Goal: Contribute content: Add original content to the website for others to see

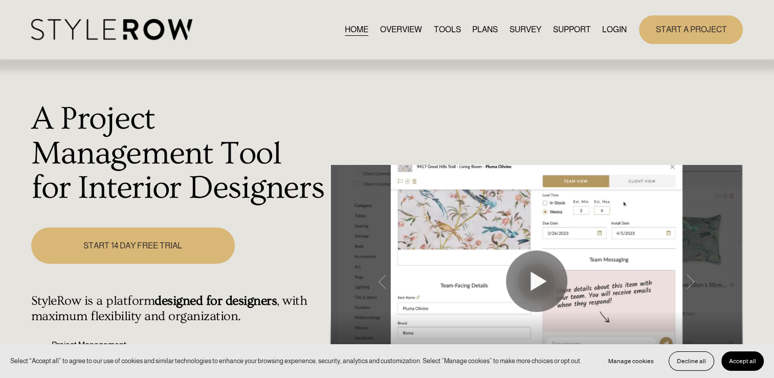
click at [622, 33] on link "LOGIN" at bounding box center [614, 30] width 25 height 14
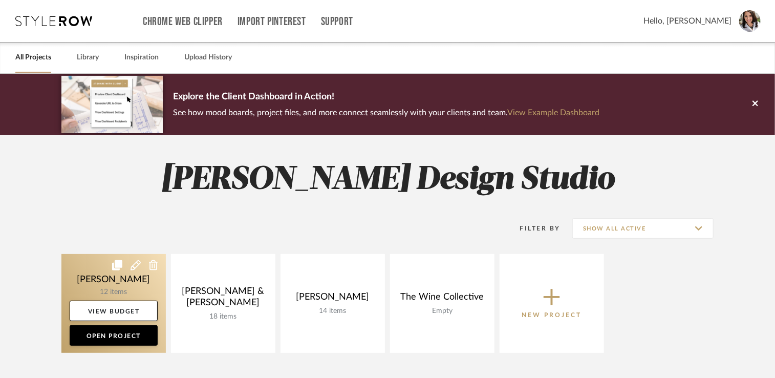
click at [87, 278] on link at bounding box center [113, 303] width 104 height 99
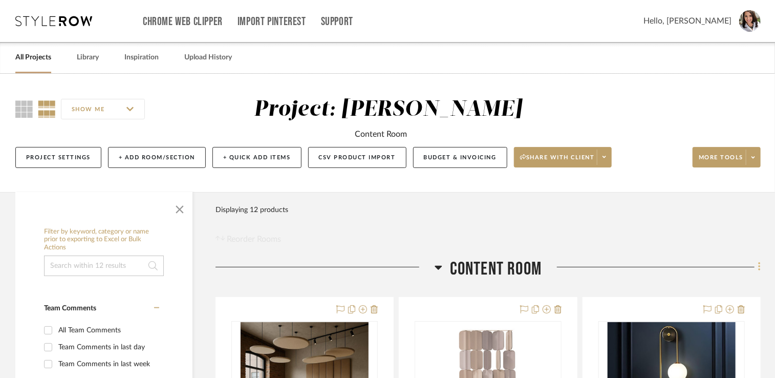
click at [757, 270] on fa-icon at bounding box center [757, 267] width 7 height 17
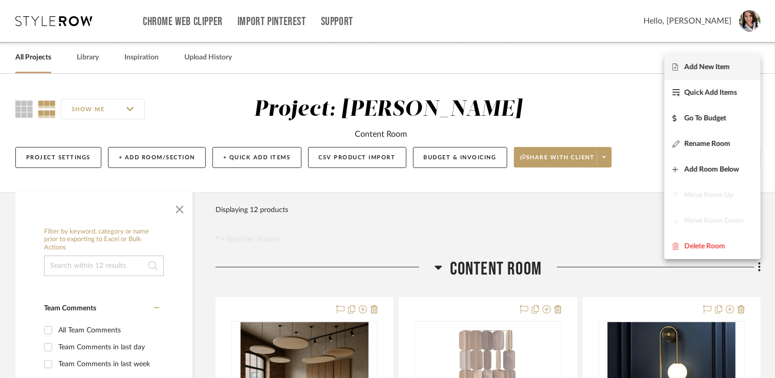
click at [692, 75] on button "Add New Item" at bounding box center [712, 67] width 96 height 26
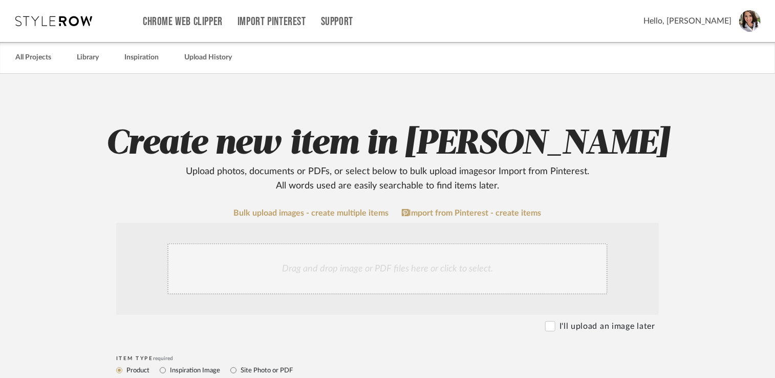
click at [327, 261] on div "Drag and drop image or PDF files here or click to select." at bounding box center [387, 268] width 440 height 51
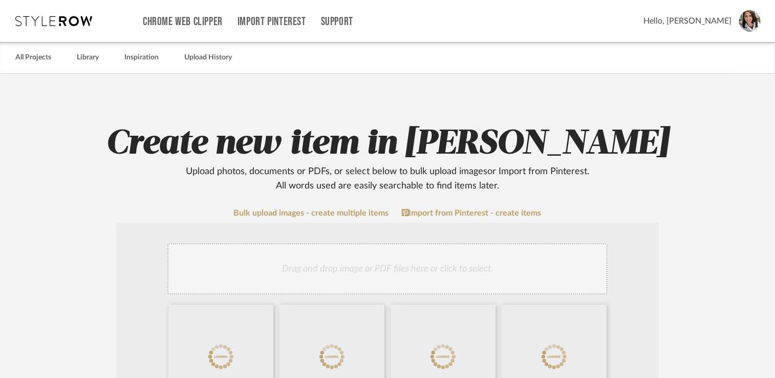
scroll to position [205, 0]
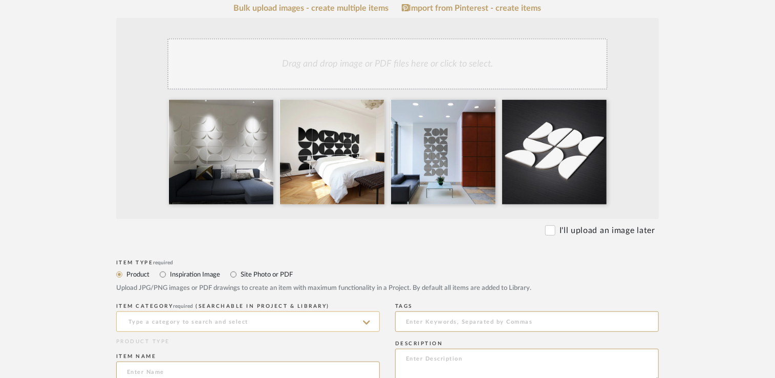
click at [178, 329] on input at bounding box center [248, 321] width 264 height 20
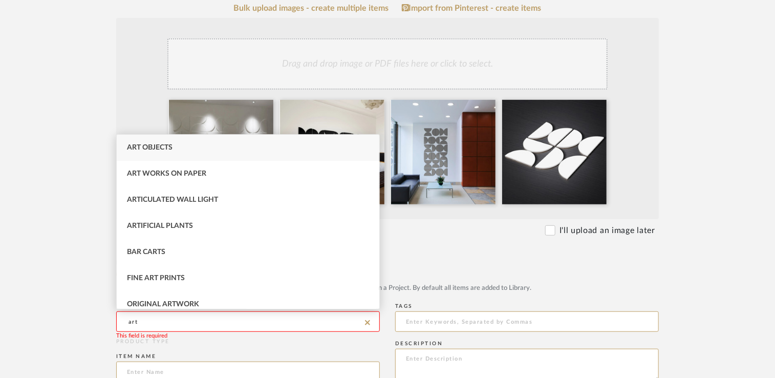
click at [167, 149] on span "Art Objects" at bounding box center [150, 147] width 46 height 7
type input "Art Objects"
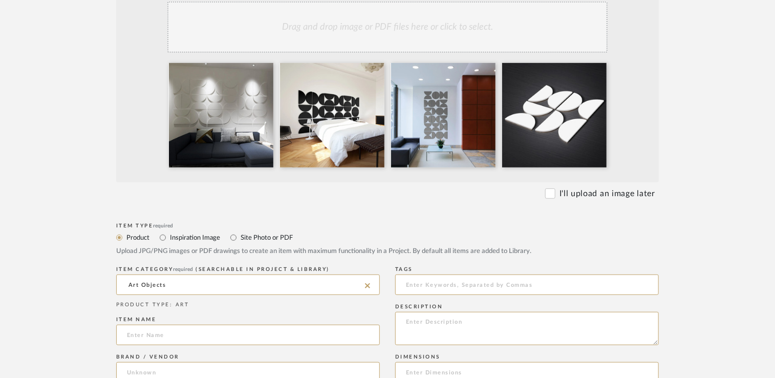
scroll to position [256, 0]
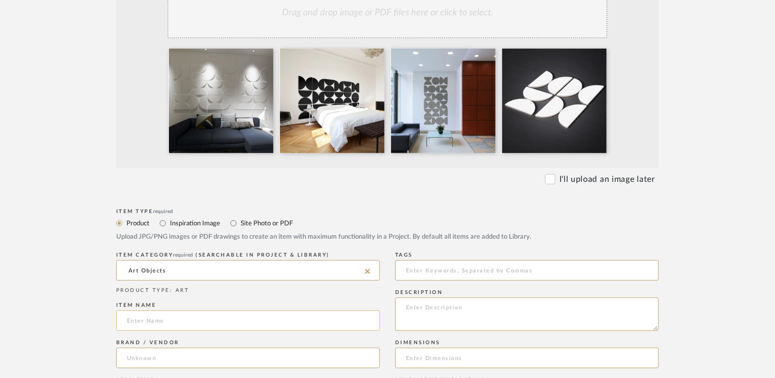
click at [168, 323] on input at bounding box center [248, 320] width 264 height 20
type input "Half Circle Wall Decor"
click at [158, 352] on input at bounding box center [248, 357] width 264 height 20
type input "e"
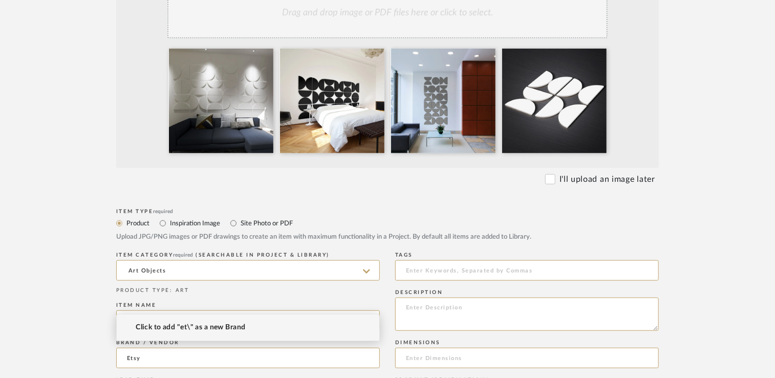
scroll to position [307, 0]
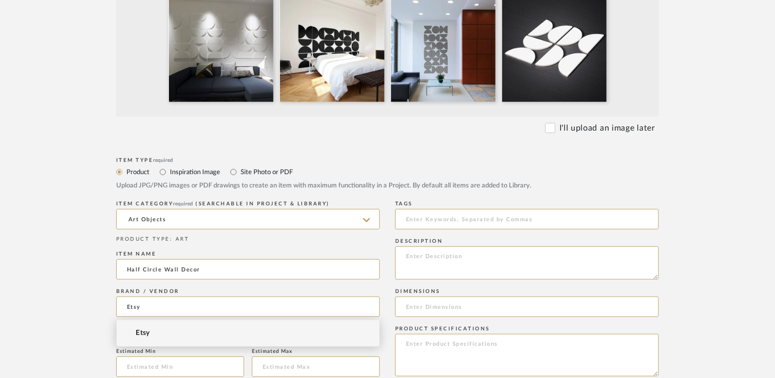
type input "Etsy"
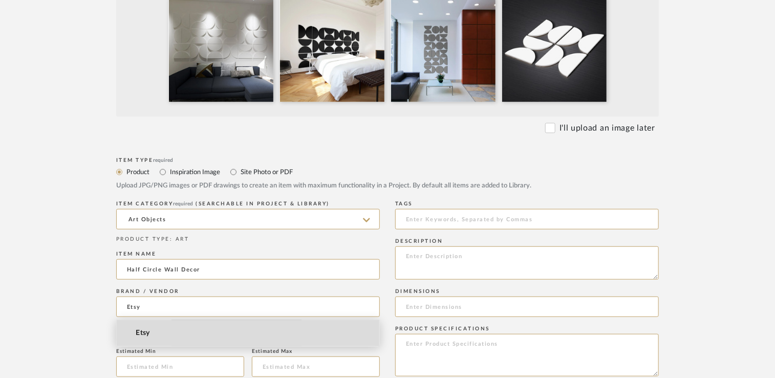
click at [145, 335] on span "Etsy" at bounding box center [143, 333] width 14 height 9
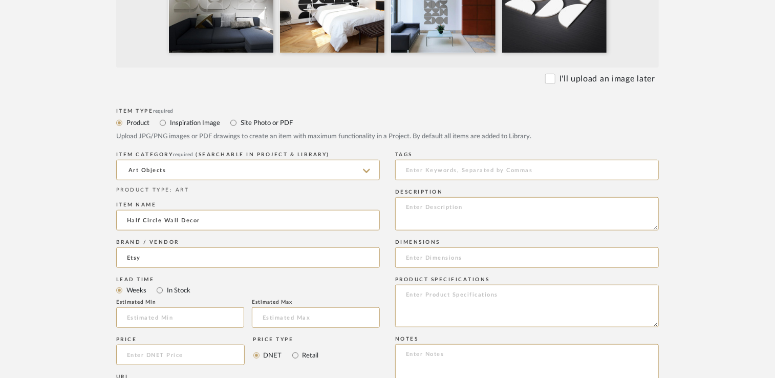
scroll to position [409, 0]
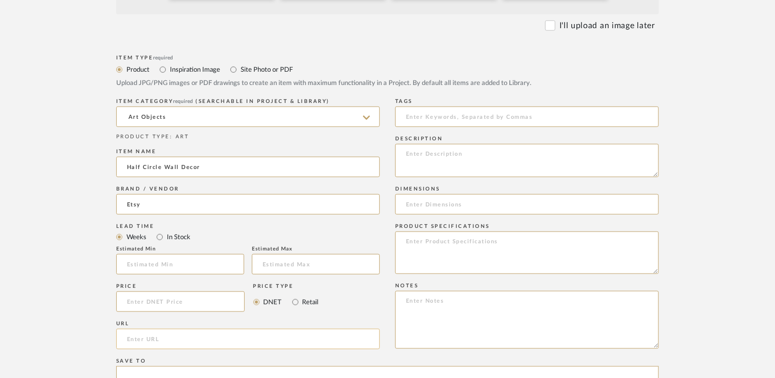
paste input "[URL][DOMAIN_NAME]"
type input "[URL][DOMAIN_NAME]"
paste textarea "[URL][DOMAIN_NAME]"
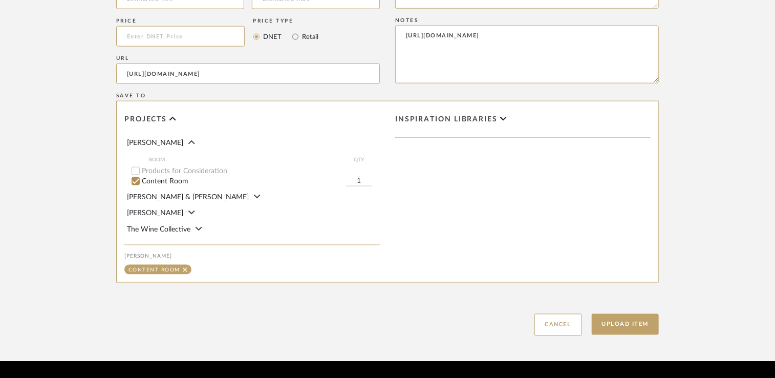
scroll to position [704, 0]
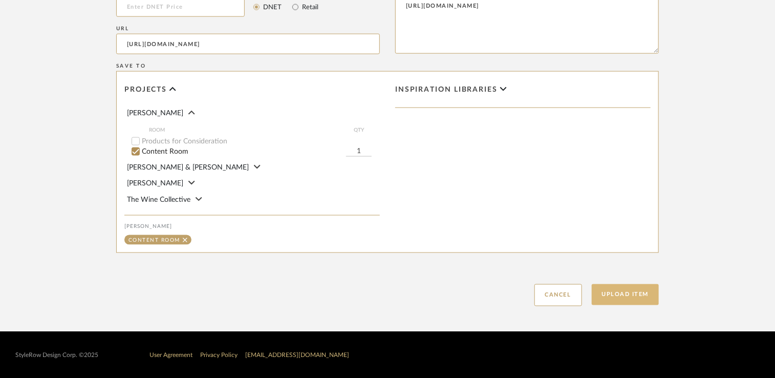
type textarea "[URL][DOMAIN_NAME]"
click at [618, 293] on button "Upload Item" at bounding box center [626, 294] width 68 height 21
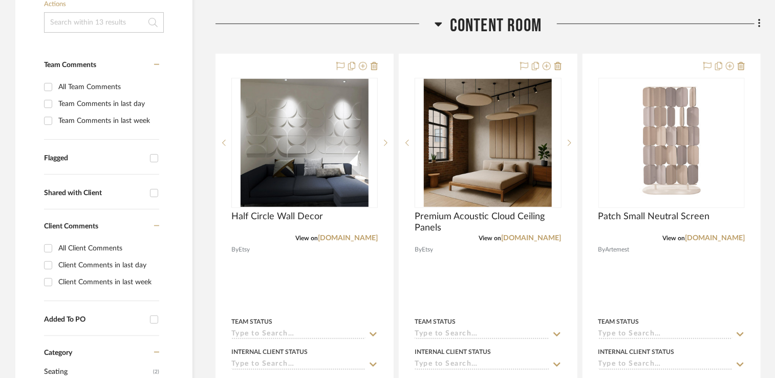
scroll to position [257, 0]
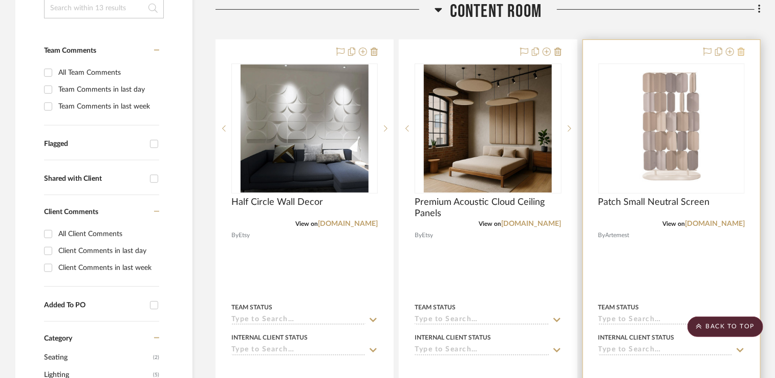
click at [742, 51] on icon at bounding box center [740, 52] width 7 height 8
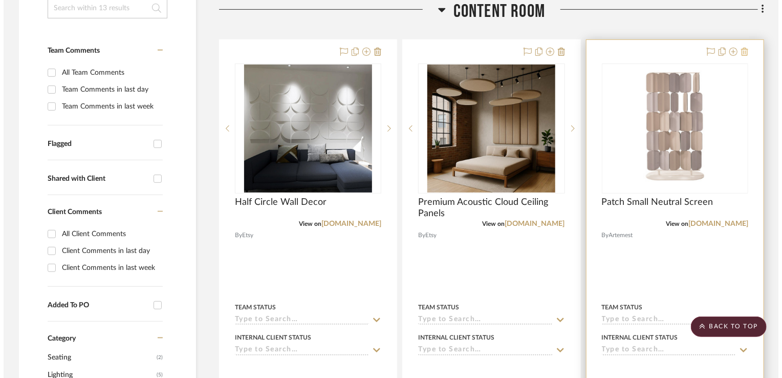
scroll to position [0, 0]
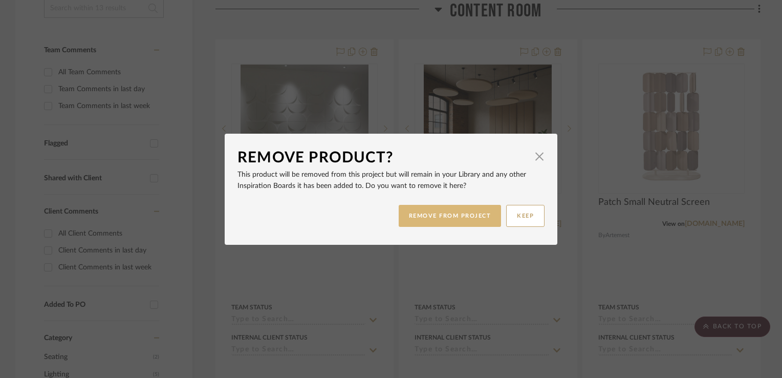
click at [448, 215] on button "REMOVE FROM PROJECT" at bounding box center [450, 216] width 103 height 22
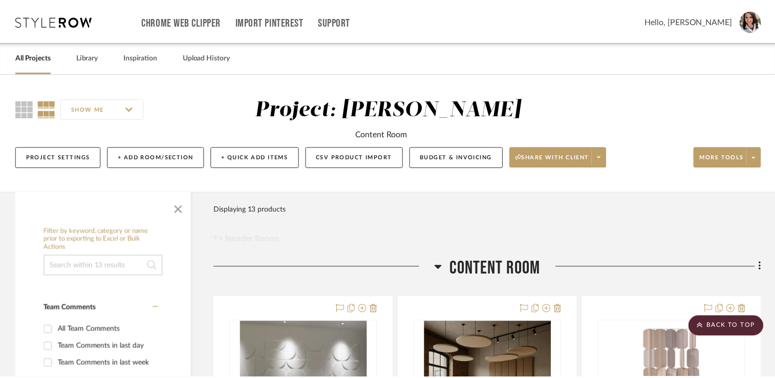
scroll to position [257, 0]
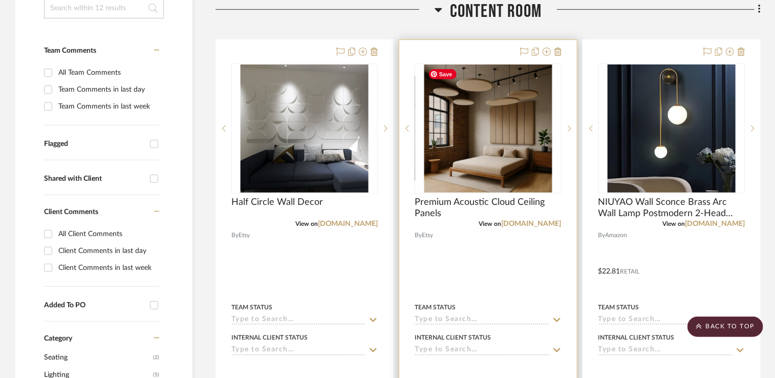
click at [503, 132] on img "0" at bounding box center [488, 128] width 128 height 128
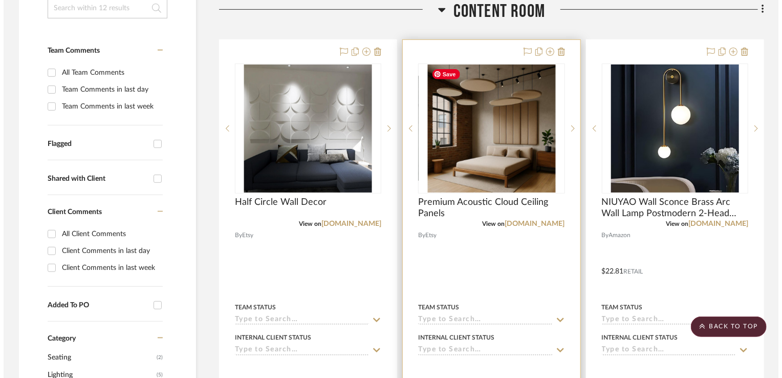
scroll to position [0, 0]
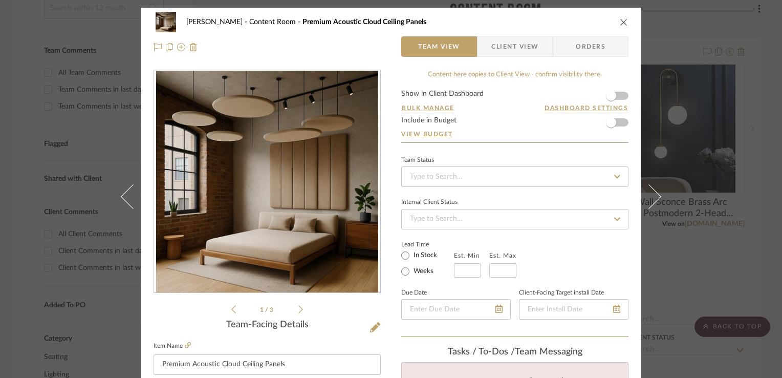
click at [622, 21] on icon "close" at bounding box center [624, 22] width 8 height 8
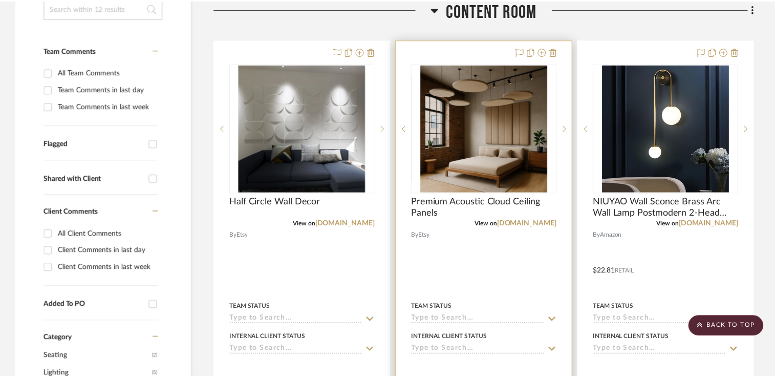
scroll to position [257, 0]
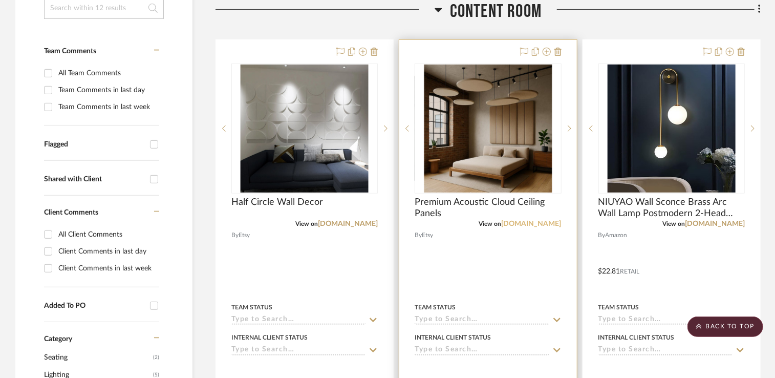
click at [545, 222] on link "[DOMAIN_NAME]" at bounding box center [531, 223] width 60 height 7
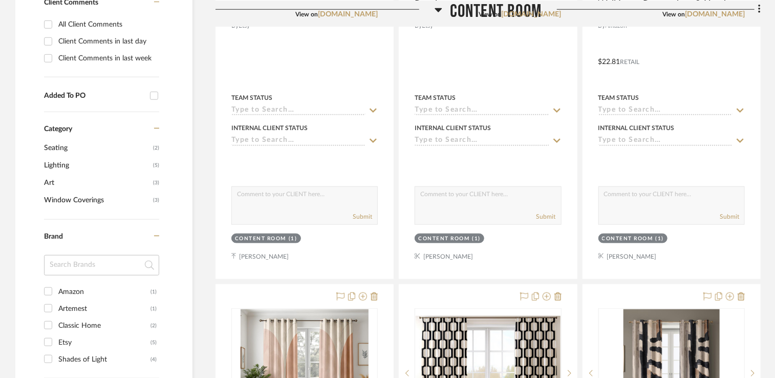
scroll to position [512, 0]
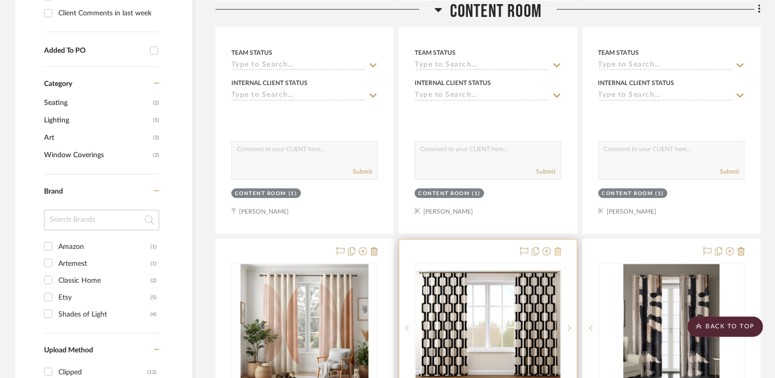
click at [559, 253] on icon at bounding box center [557, 251] width 7 height 8
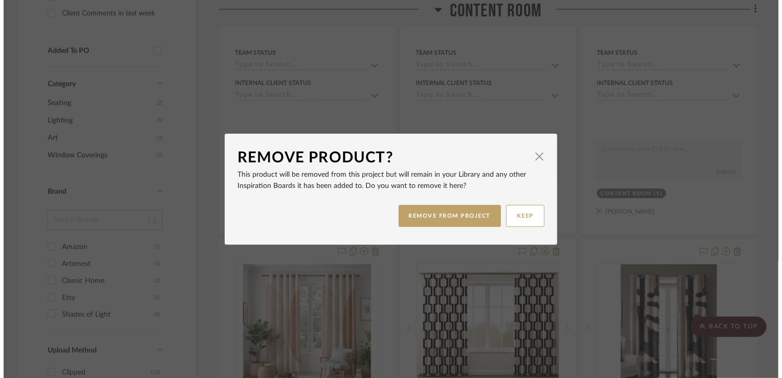
scroll to position [0, 0]
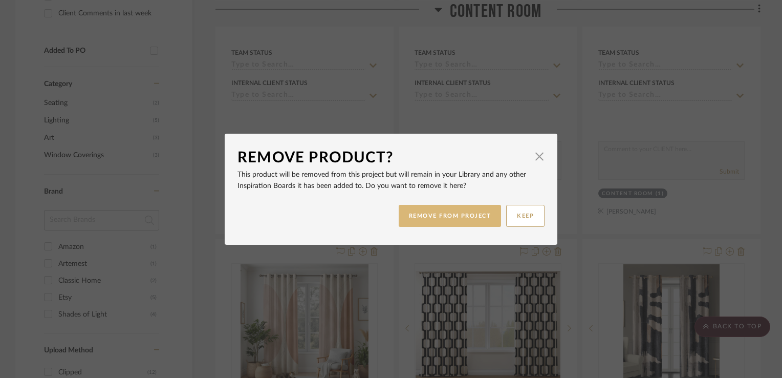
click at [465, 222] on button "REMOVE FROM PROJECT" at bounding box center [450, 216] width 103 height 22
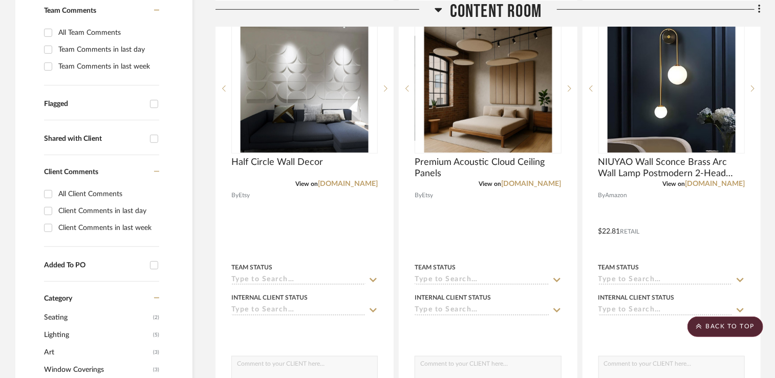
scroll to position [194, 0]
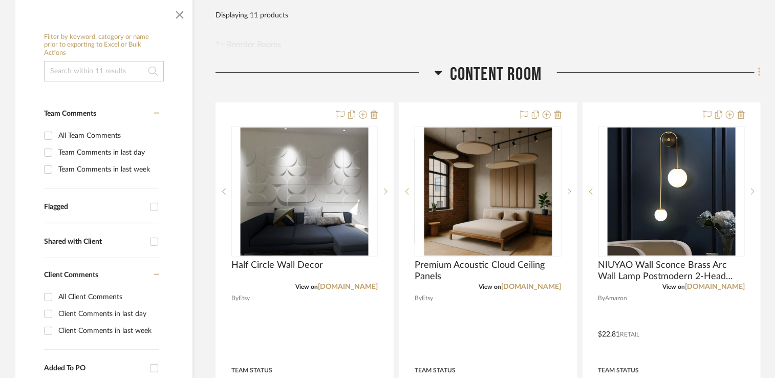
click at [758, 75] on icon at bounding box center [759, 72] width 3 height 11
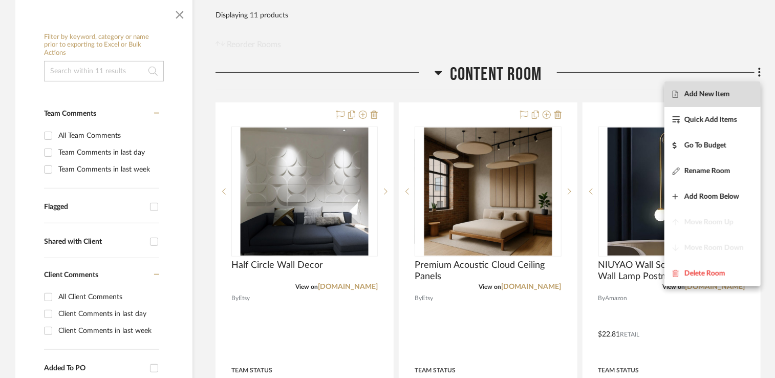
click at [690, 89] on button "Add New Item" at bounding box center [712, 94] width 96 height 26
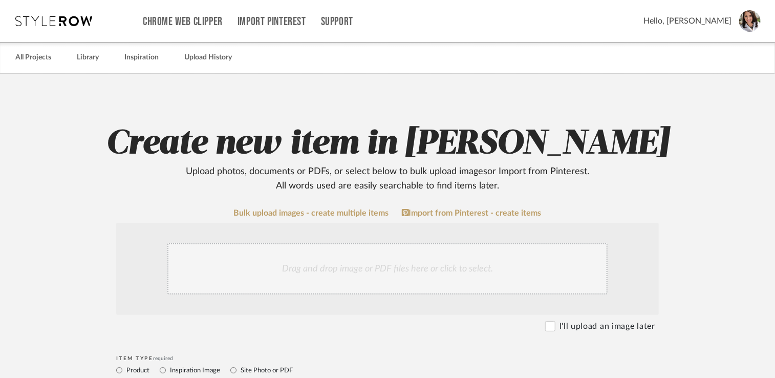
click at [354, 261] on div "Drag and drop image or PDF files here or click to select." at bounding box center [387, 268] width 440 height 51
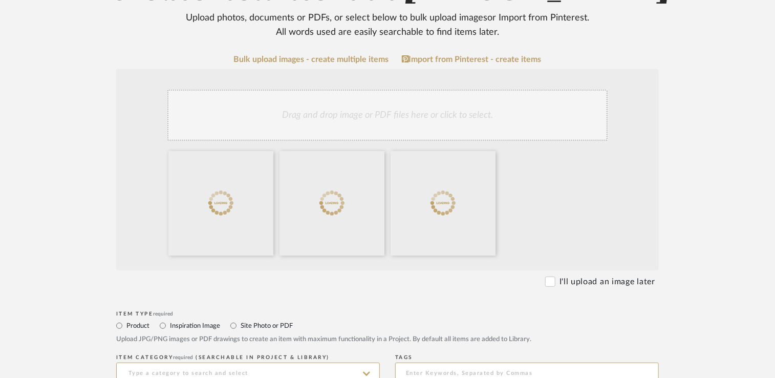
scroll to position [205, 0]
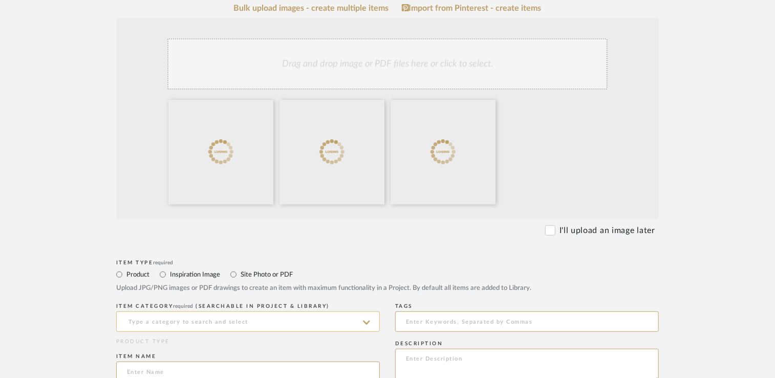
click at [193, 317] on input at bounding box center [248, 321] width 264 height 20
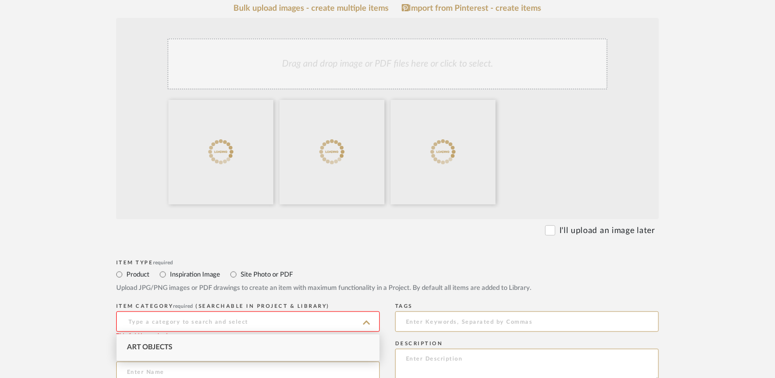
click at [163, 348] on span "Art Objects" at bounding box center [150, 346] width 46 height 7
type input "Art Objects"
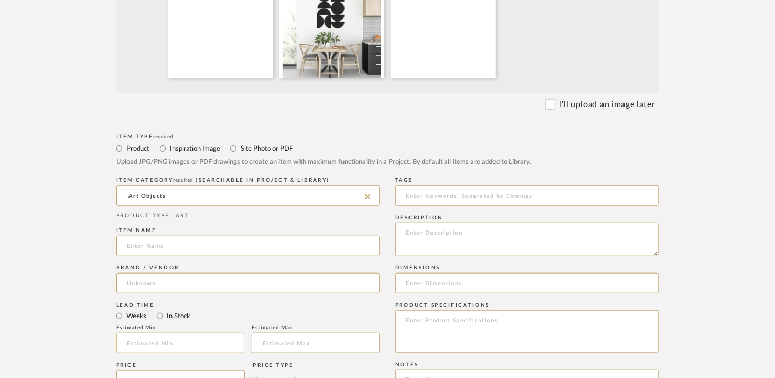
scroll to position [358, 0]
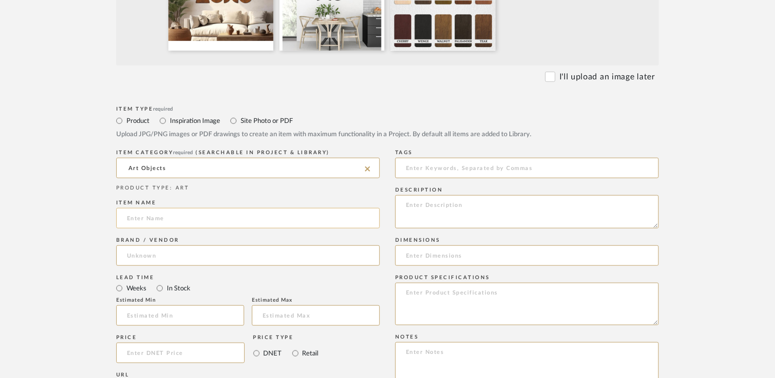
click at [214, 220] on input at bounding box center [248, 218] width 264 height 20
click at [130, 217] on input "half Circles" at bounding box center [248, 218] width 264 height 20
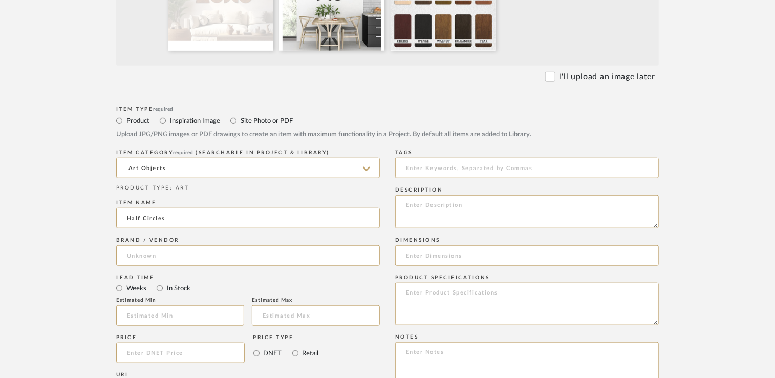
type input "Half Circles"
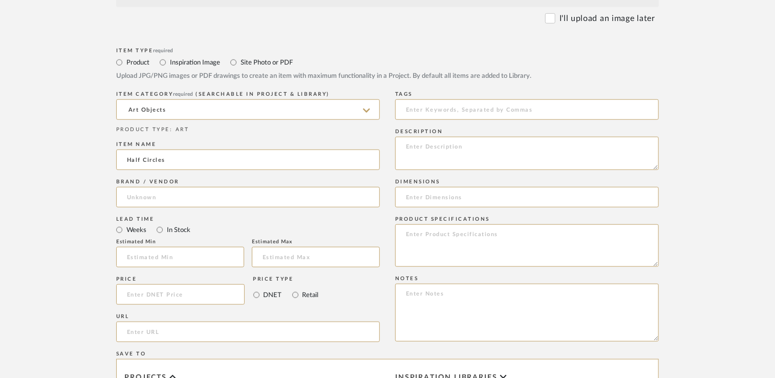
scroll to position [461, 0]
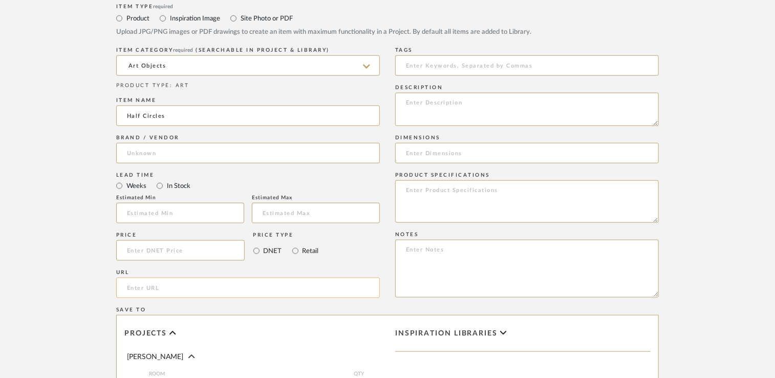
paste input "[URL][DOMAIN_NAME]"
type input "[URL][DOMAIN_NAME]"
paste textarea "[URL][DOMAIN_NAME]"
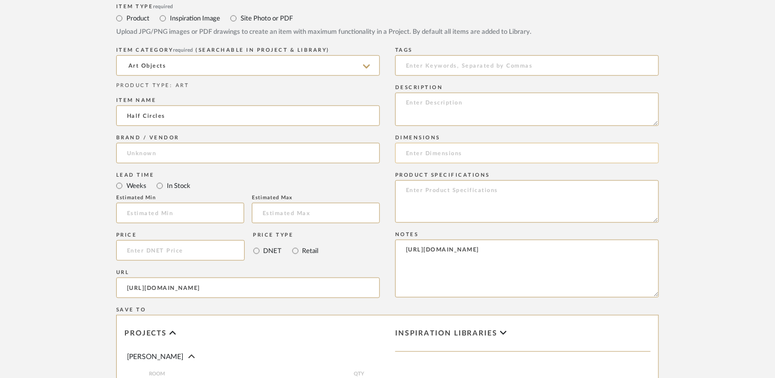
scroll to position [25, 0]
type textarea "[URL][DOMAIN_NAME]"
click at [215, 152] on input at bounding box center [248, 153] width 264 height 20
click at [171, 177] on mat-option "Etsy" at bounding box center [248, 179] width 263 height 26
type input "Etsy"
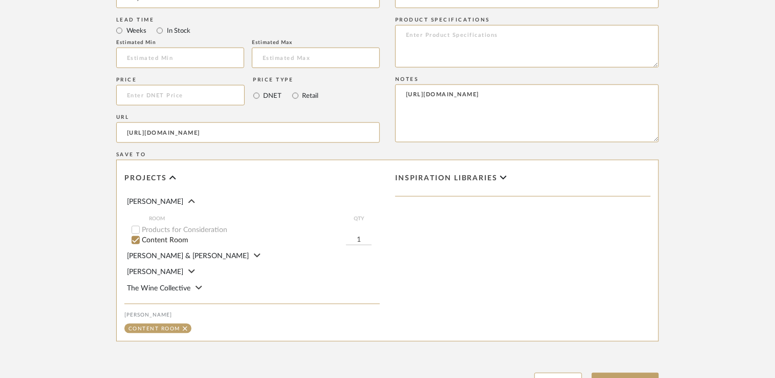
scroll to position [704, 0]
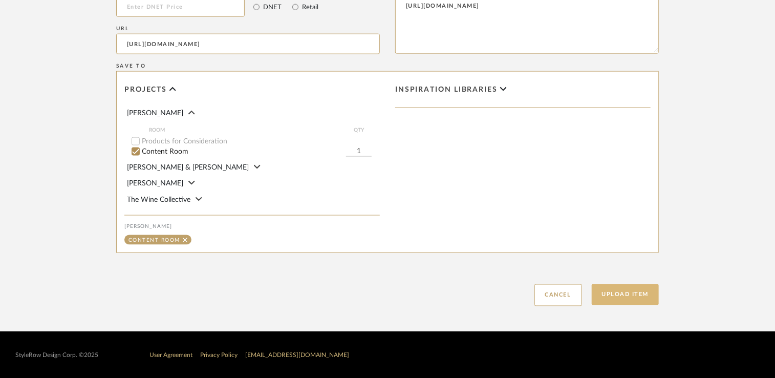
click at [626, 298] on button "Upload Item" at bounding box center [626, 294] width 68 height 21
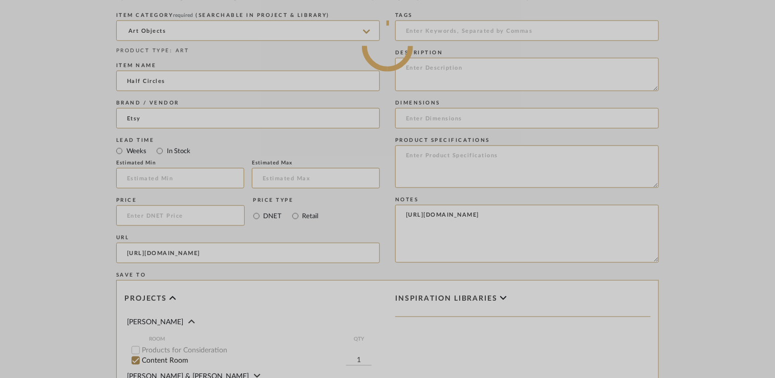
scroll to position [448, 0]
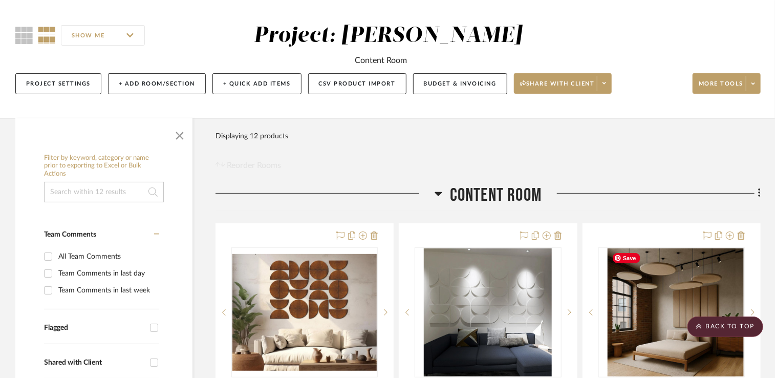
scroll to position [2, 0]
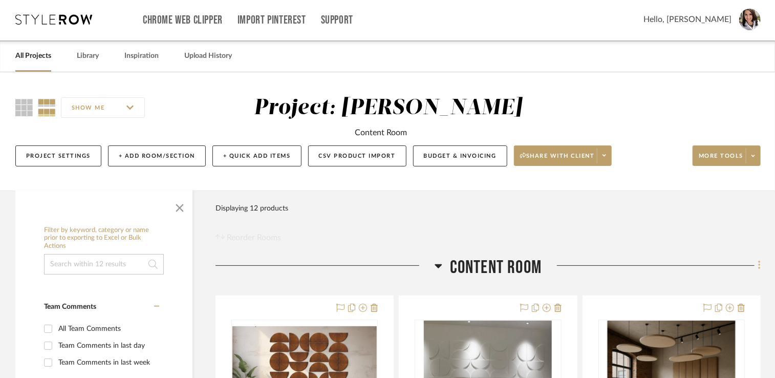
click at [759, 270] on icon at bounding box center [759, 264] width 3 height 11
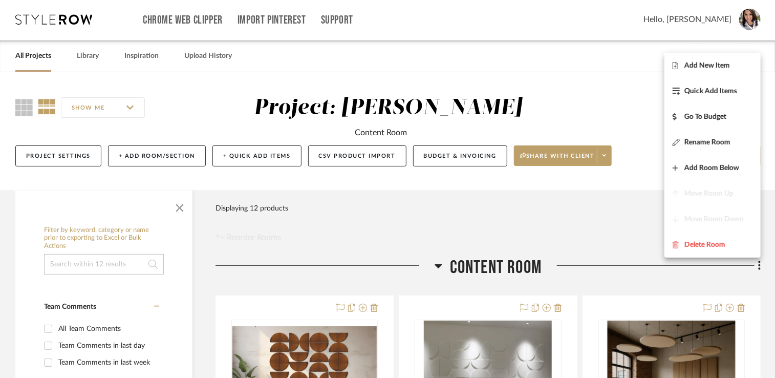
click at [710, 21] on div at bounding box center [387, 189] width 775 height 378
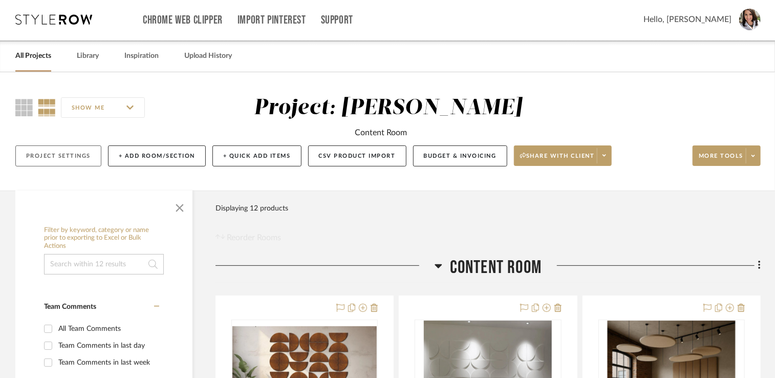
click at [49, 162] on button "Project Settings" at bounding box center [58, 155] width 86 height 21
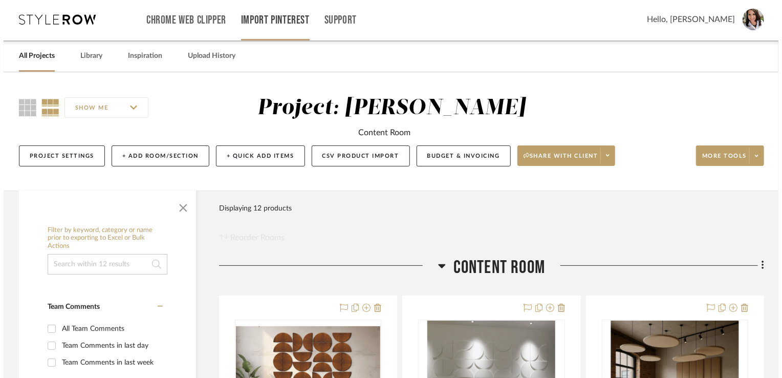
scroll to position [0, 0]
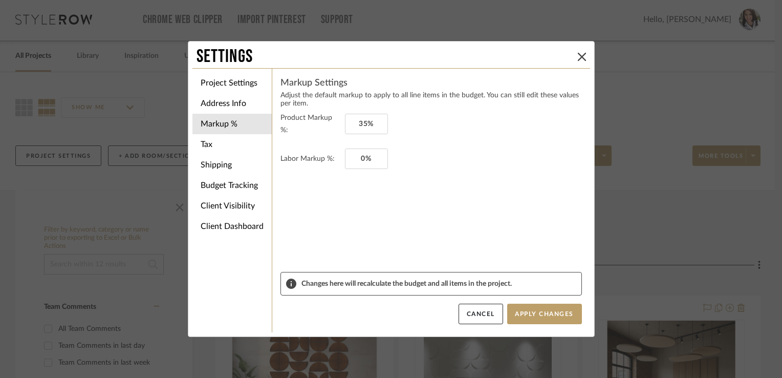
drag, startPoint x: 576, startPoint y: 57, endPoint x: 710, endPoint y: 21, distance: 139.3
click at [578, 57] on icon at bounding box center [582, 57] width 8 height 8
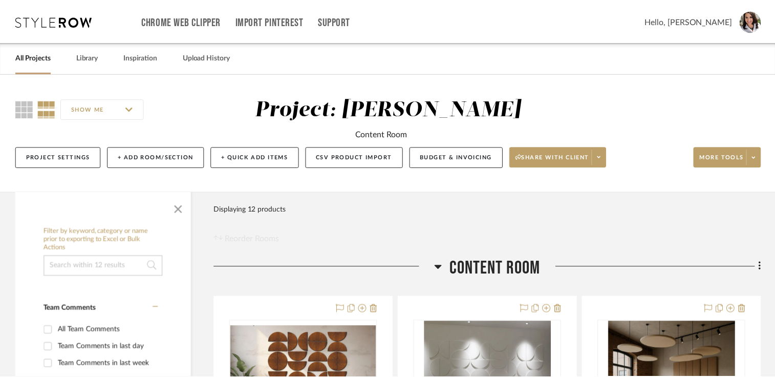
scroll to position [2, 0]
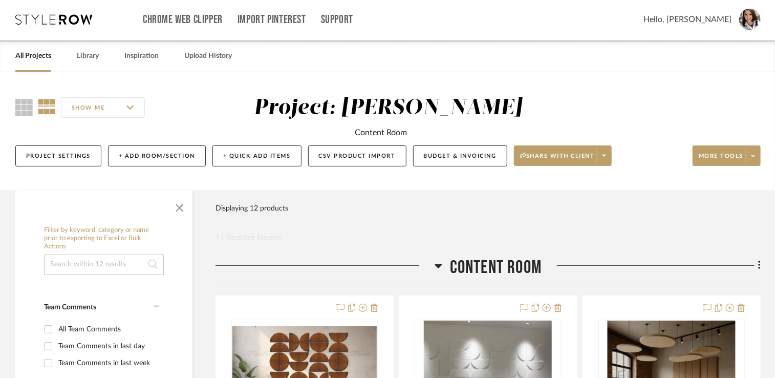
click at [712, 21] on span "Hello, [PERSON_NAME]" at bounding box center [687, 19] width 88 height 12
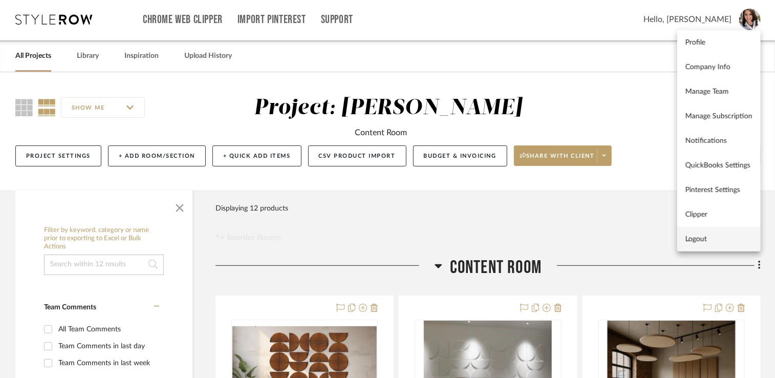
click at [710, 241] on span "Logout" at bounding box center [718, 238] width 67 height 9
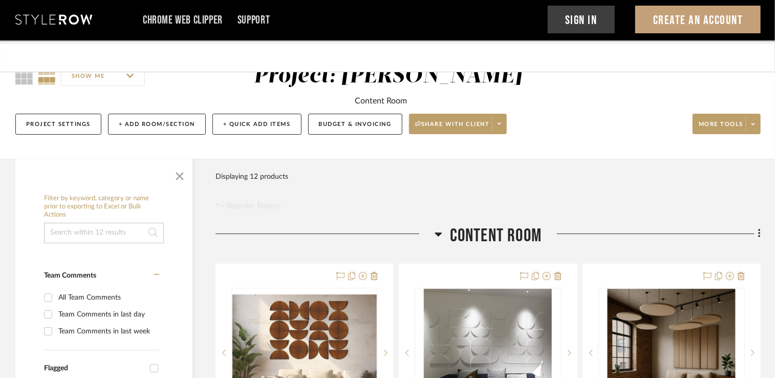
scroll to position [0, 0]
